Goal: Check status: Check status

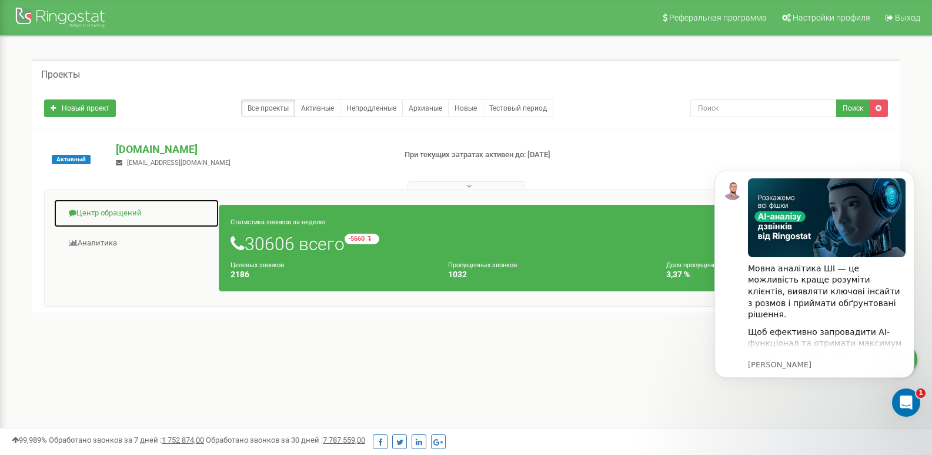
click at [110, 216] on link "Центр обращений" at bounding box center [137, 213] width 166 height 29
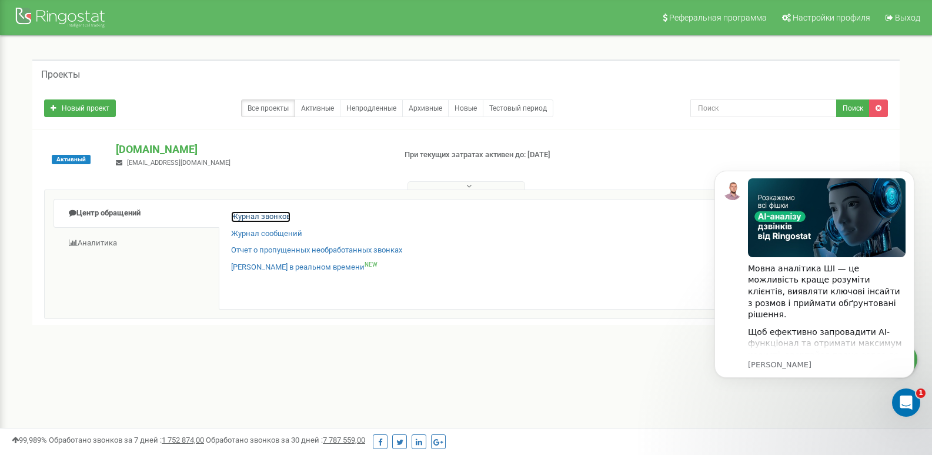
click at [268, 214] on link "Журнал звонков" at bounding box center [260, 216] width 59 height 11
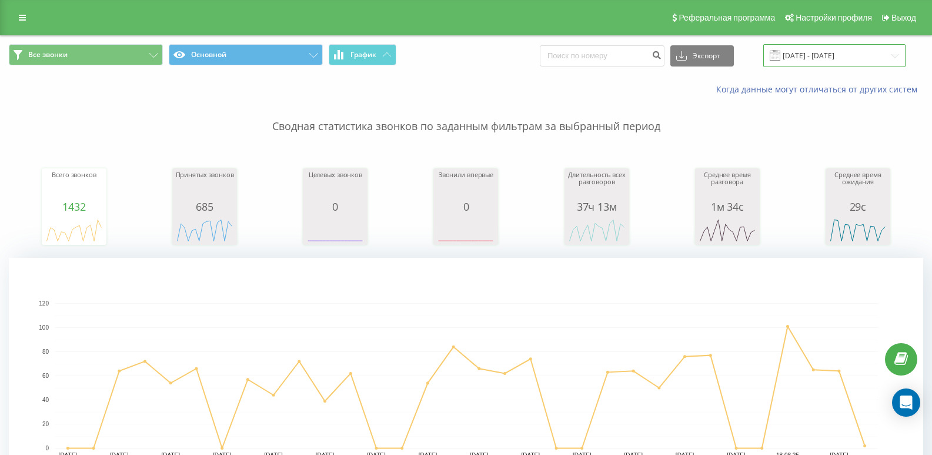
click at [857, 56] on input "21.07.2025 - 21.08.2025" at bounding box center [834, 55] width 142 height 23
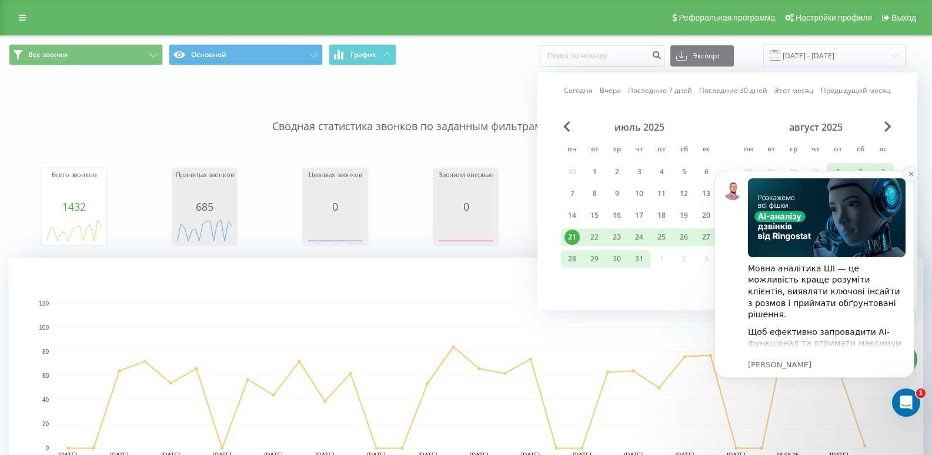
click at [911, 174] on icon "Dismiss notification" at bounding box center [911, 174] width 4 height 4
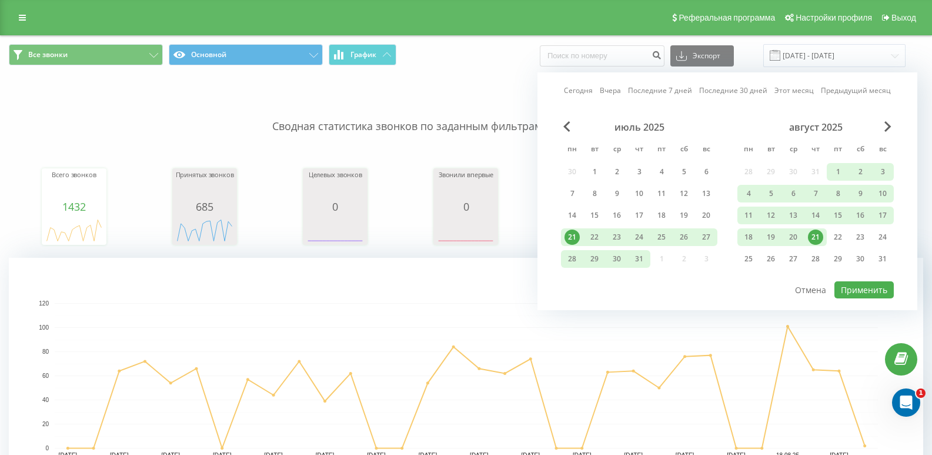
click at [812, 237] on div "21" at bounding box center [815, 236] width 15 height 15
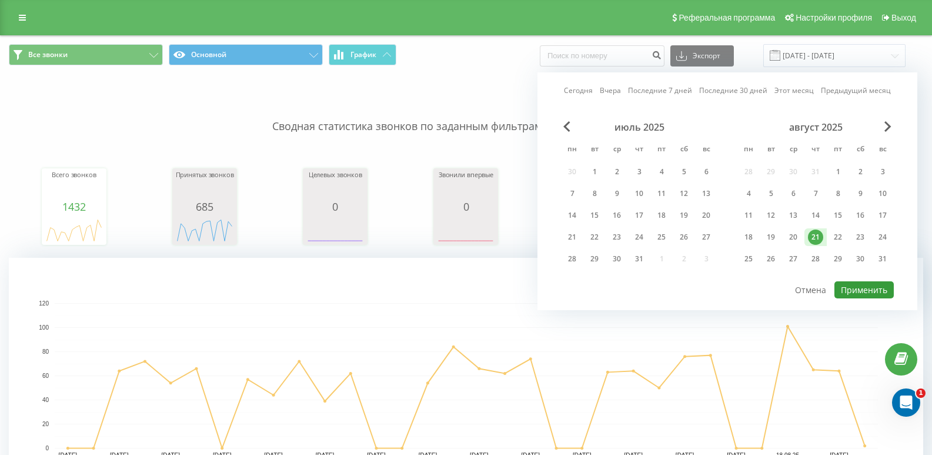
click at [851, 287] on button "Применить" at bounding box center [864, 289] width 59 height 17
type input "21.08.2025 - 21.08.2025"
